Goal: Register for event/course

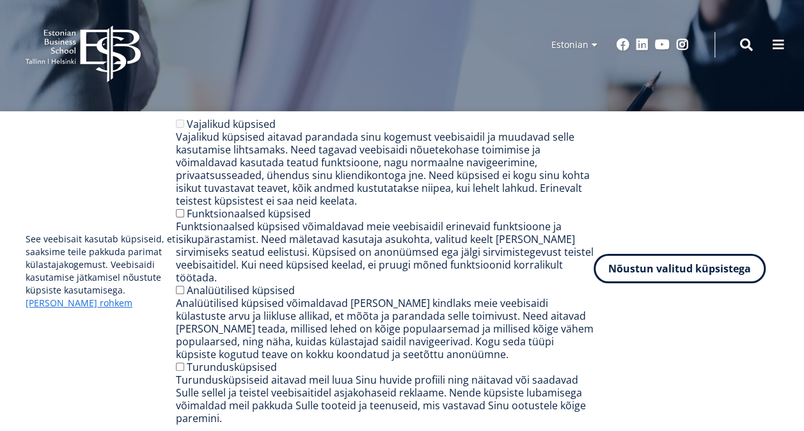
click at [649, 283] on button "Nõustun valitud küpsistega" at bounding box center [680, 268] width 172 height 29
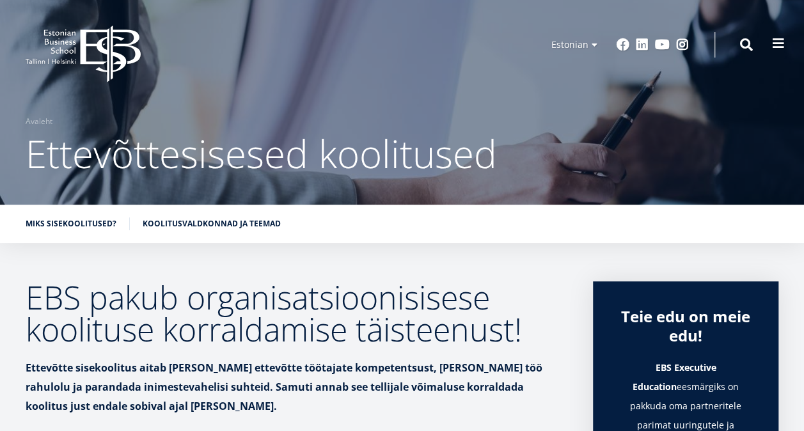
click at [778, 45] on span at bounding box center [778, 43] width 13 height 13
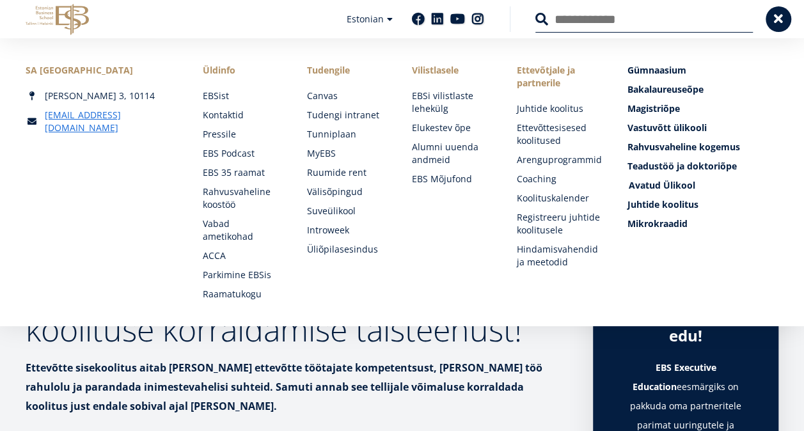
click at [641, 184] on span "Avatud Ülikool Tutvu ja registreeru" at bounding box center [661, 185] width 67 height 12
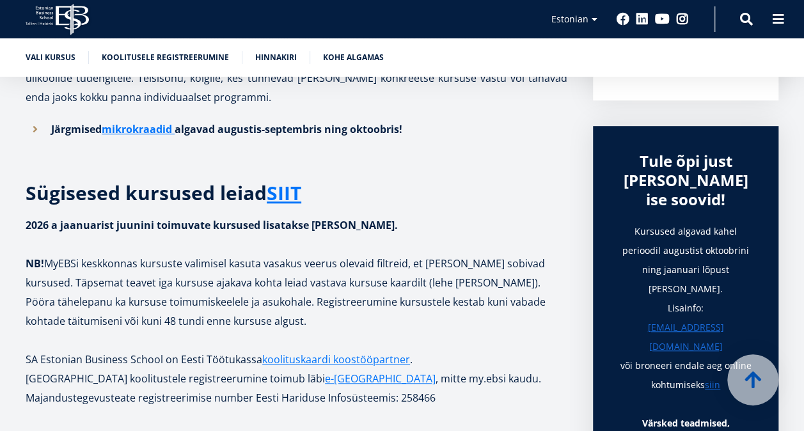
scroll to position [384, 0]
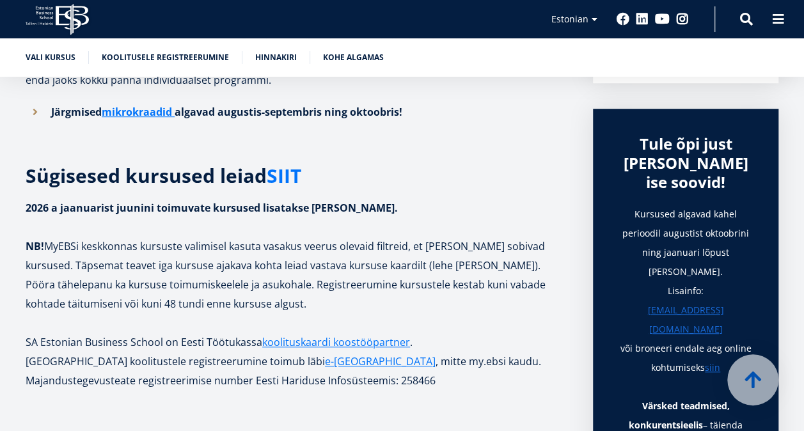
click at [289, 174] on link "SIIT" at bounding box center [284, 175] width 35 height 19
